Goal: Transaction & Acquisition: Purchase product/service

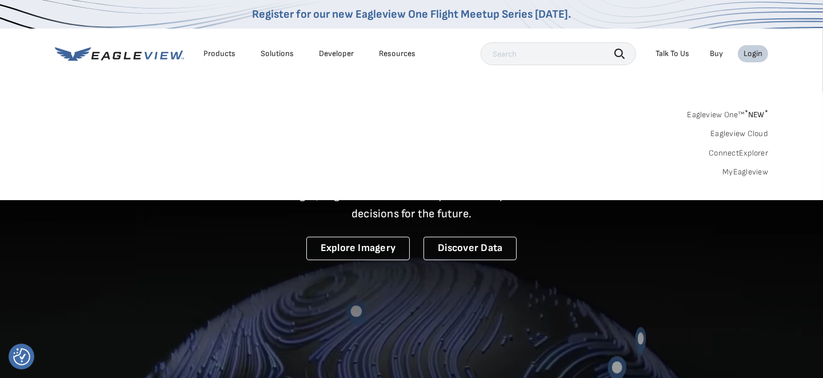
click at [751, 53] on div "Login" at bounding box center [753, 54] width 19 height 10
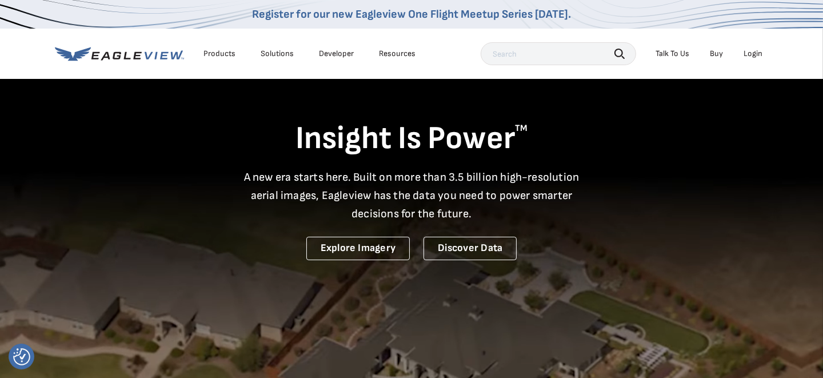
click at [751, 53] on div "Login" at bounding box center [753, 54] width 19 height 10
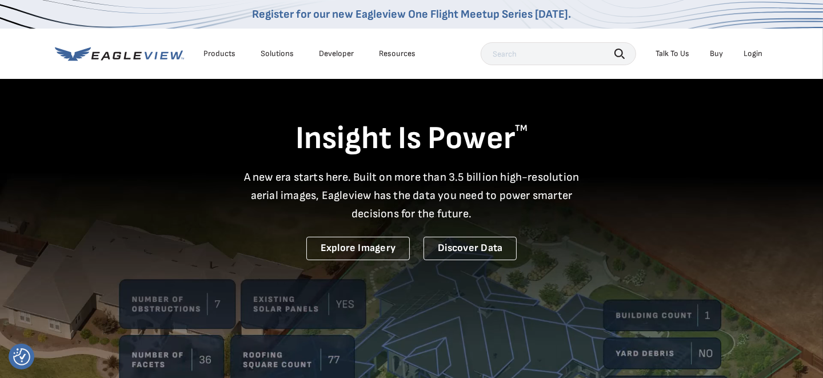
click at [757, 51] on div "Login" at bounding box center [753, 54] width 19 height 10
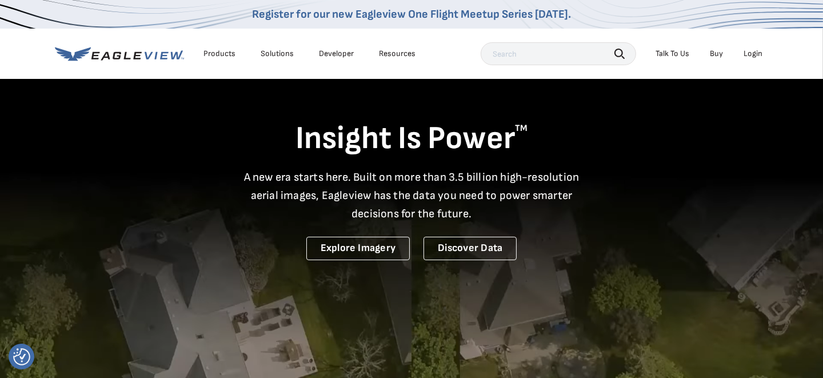
click at [750, 54] on div "Login" at bounding box center [753, 54] width 19 height 10
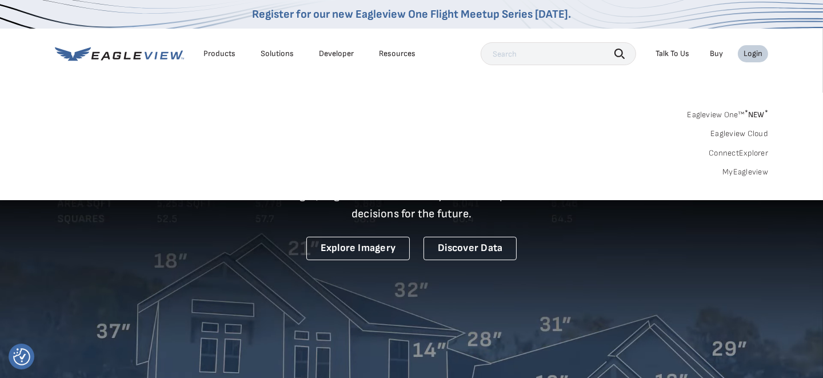
click at [756, 171] on link "MyEagleview" at bounding box center [745, 172] width 46 height 10
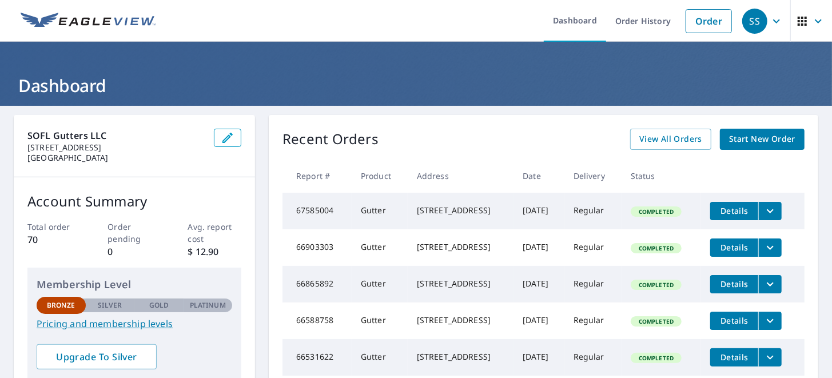
click at [732, 142] on span "Start New Order" at bounding box center [762, 139] width 66 height 14
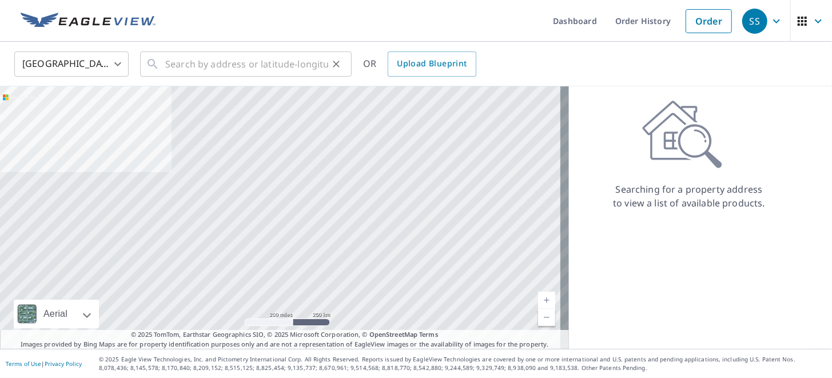
click at [159, 55] on div "​" at bounding box center [245, 63] width 211 height 25
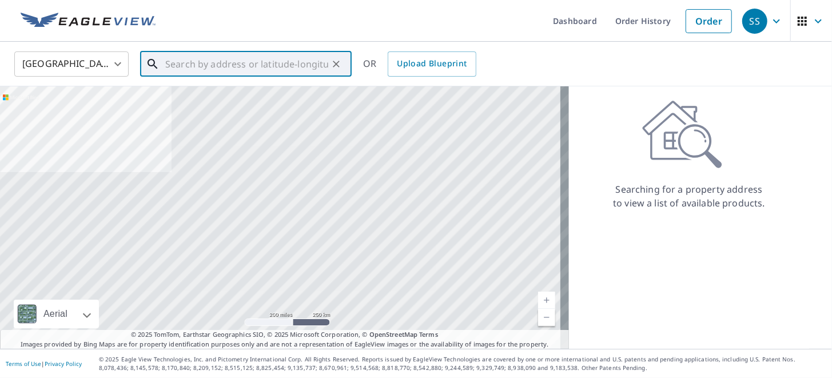
drag, startPoint x: 159, startPoint y: 55, endPoint x: 149, endPoint y: 75, distance: 22.8
click at [149, 75] on div "​" at bounding box center [245, 63] width 211 height 25
drag, startPoint x: 182, startPoint y: 60, endPoint x: 175, endPoint y: 60, distance: 6.3
click at [175, 60] on input "text" at bounding box center [246, 64] width 163 height 32
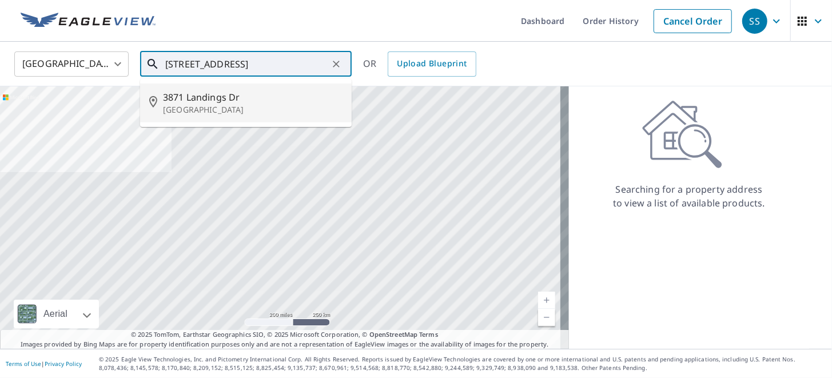
click at [209, 109] on p "[GEOGRAPHIC_DATA]" at bounding box center [252, 109] width 179 height 11
type input "[STREET_ADDRESS]"
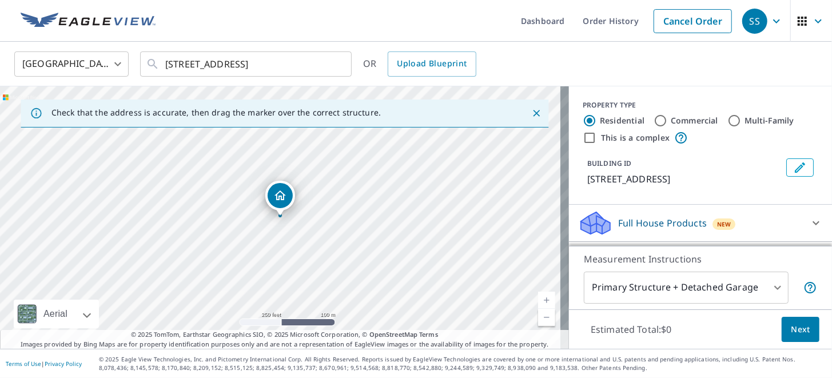
click at [281, 191] on icon "Dropped pin, building 1, Residential property, 3871 Landings Dr Boca Raton, FL …" at bounding box center [279, 195] width 11 height 10
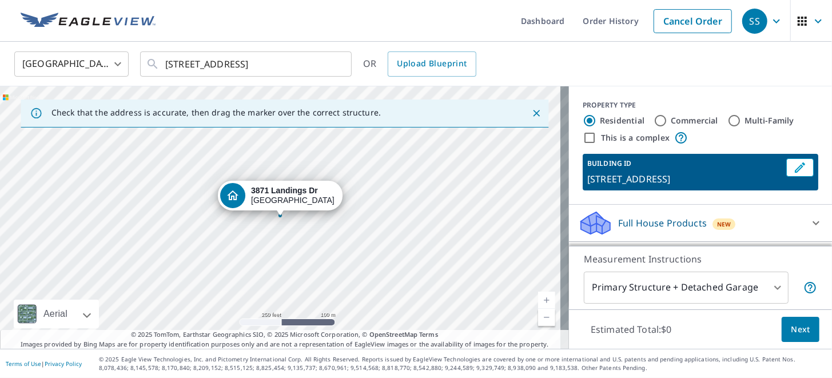
click at [809, 224] on icon at bounding box center [816, 223] width 14 height 14
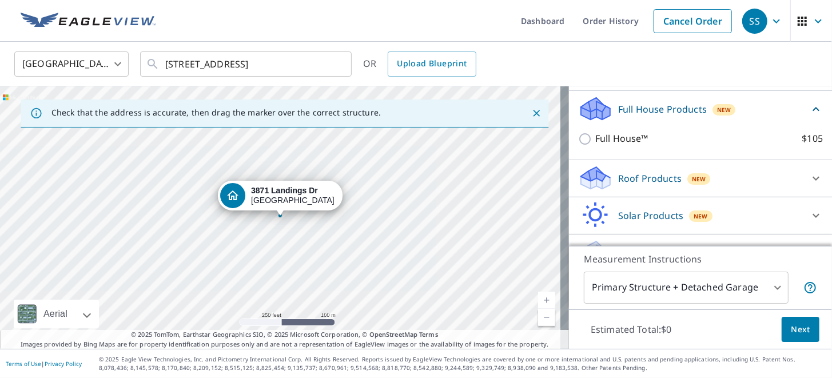
scroll to position [138, 0]
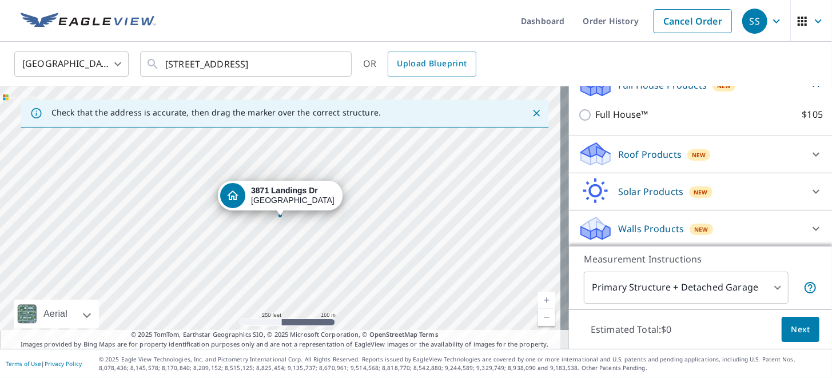
click at [809, 154] on icon at bounding box center [816, 154] width 14 height 14
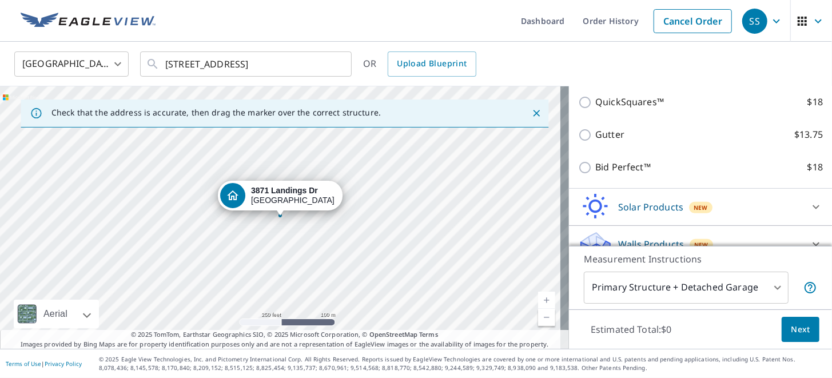
scroll to position [252, 0]
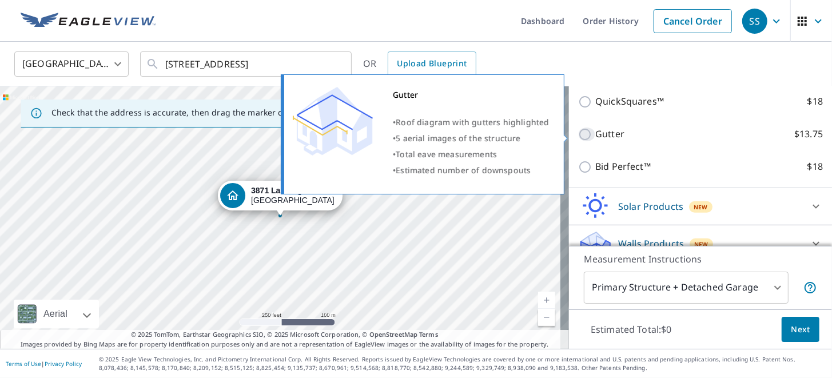
click at [581, 136] on input "Gutter $13.75" at bounding box center [586, 134] width 17 height 14
checkbox input "true"
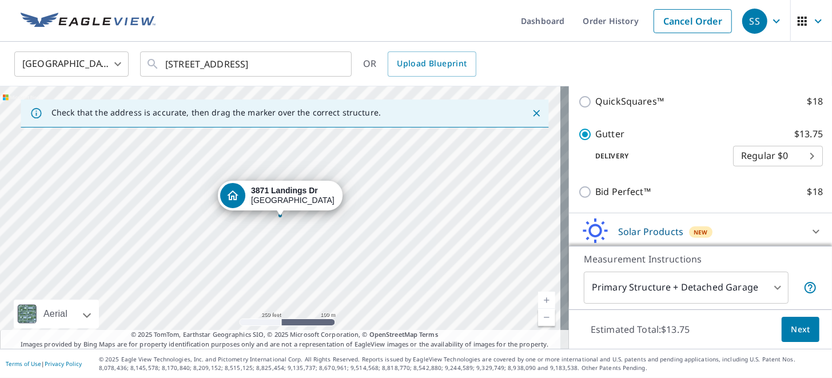
click at [791, 325] on span "Next" at bounding box center [800, 329] width 19 height 14
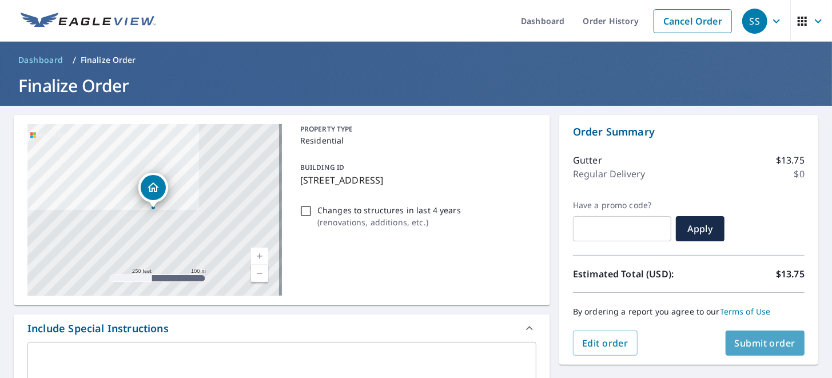
click at [764, 345] on span "Submit order" at bounding box center [765, 343] width 61 height 13
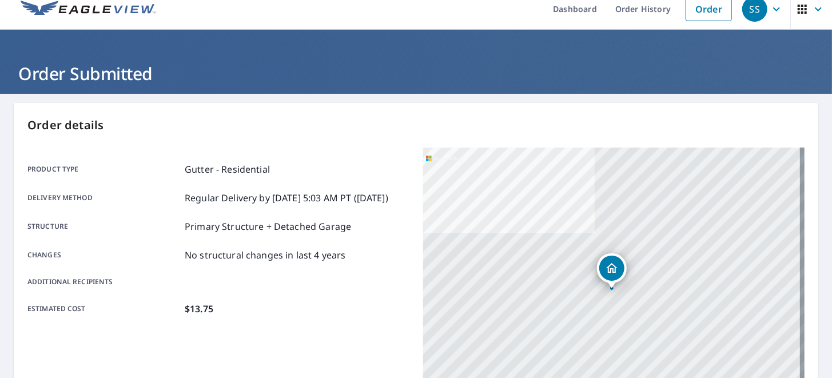
scroll to position [8, 0]
